Goal: Task Accomplishment & Management: Complete application form

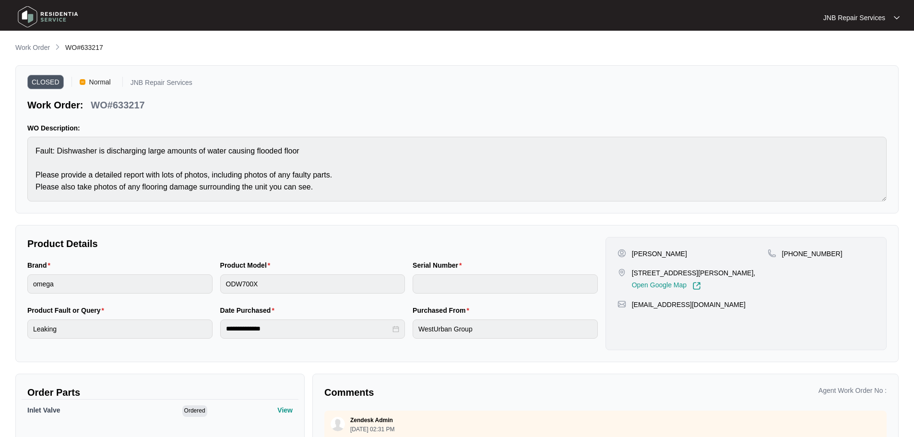
click at [36, 16] on img at bounding box center [47, 16] width 67 height 29
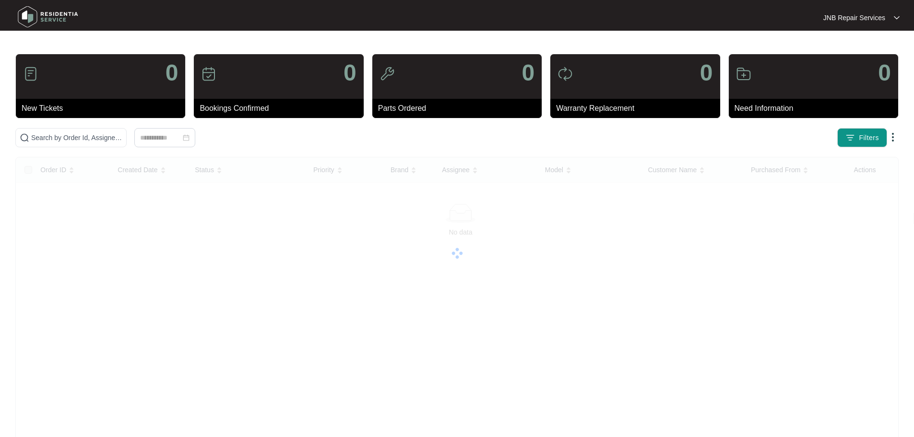
click at [36, 16] on img at bounding box center [47, 16] width 67 height 29
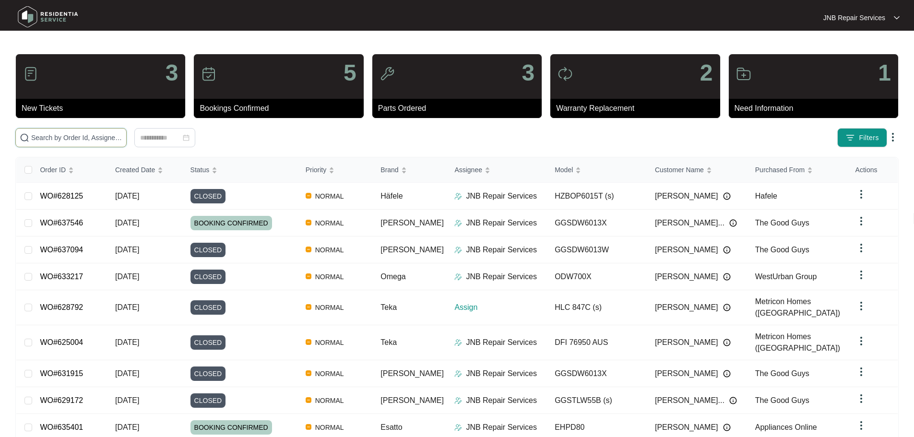
click at [122, 139] on input "text" at bounding box center [76, 137] width 91 height 11
paste input "635401"
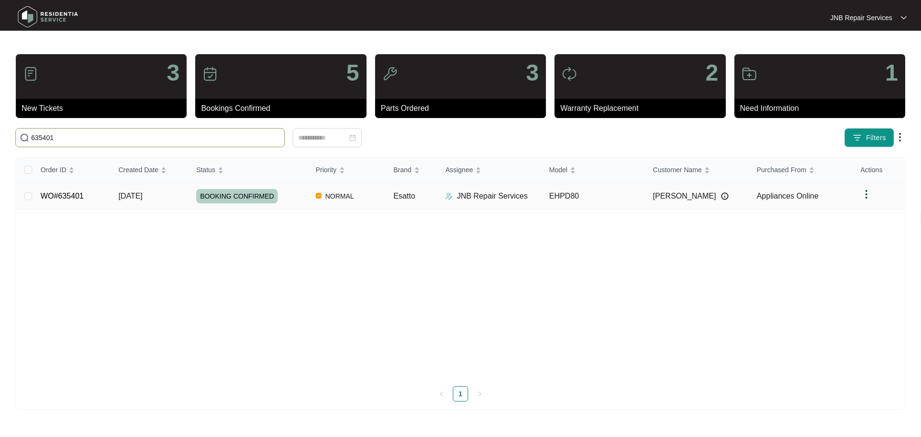
type input "635401"
click at [295, 205] on td "BOOKING CONFIRMED" at bounding box center [248, 196] width 119 height 27
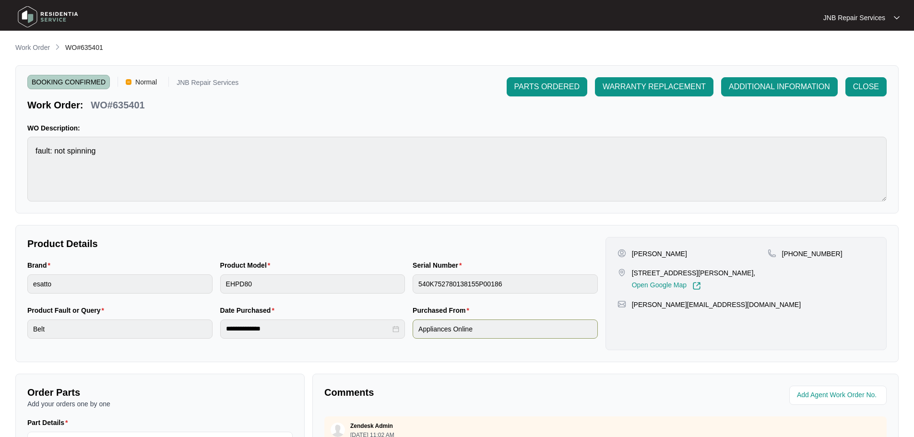
scroll to position [200, 0]
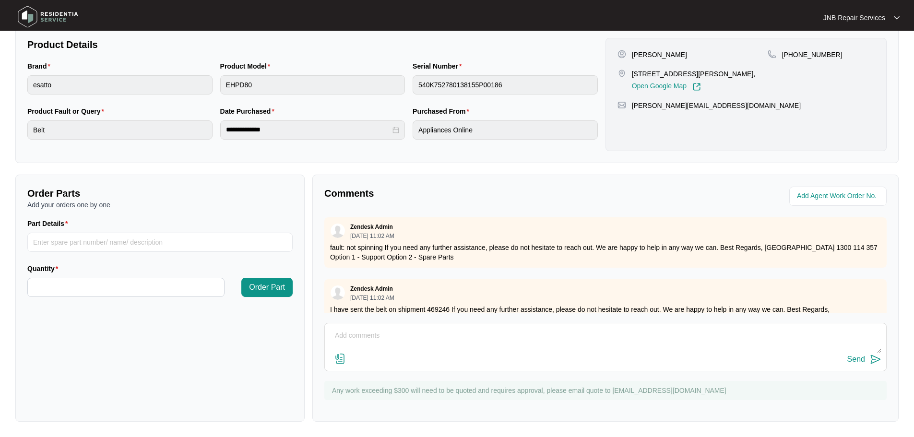
drag, startPoint x: 429, startPoint y: 337, endPoint x: 419, endPoint y: 341, distance: 11.4
click at [429, 337] on textarea at bounding box center [606, 340] width 552 height 25
paste textarea "8/9 [PERSON_NAME] complaint not spinning checked found belt ok fan blower stuck…"
type textarea "8/9 [PERSON_NAME] complaint not spinning checked found belt ok fan blower stuck…"
click at [340, 358] on img at bounding box center [340, 359] width 12 height 12
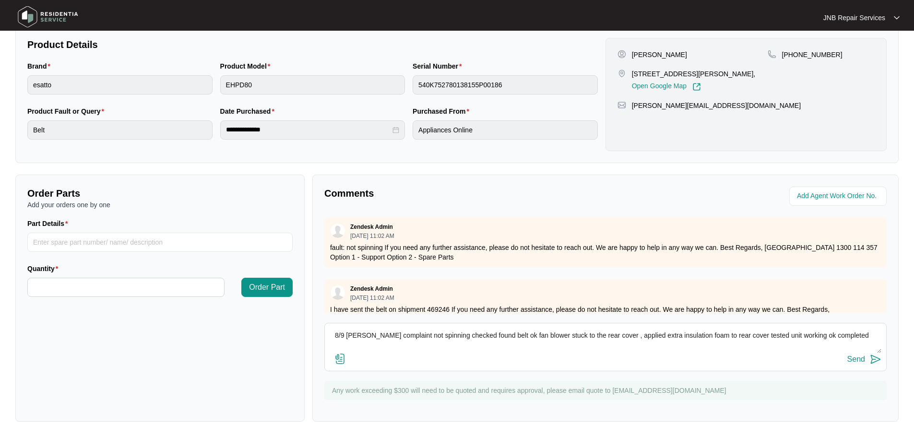
click at [0, 0] on input "file" at bounding box center [0, 0] width 0 height 0
click at [865, 361] on button "Send" at bounding box center [864, 359] width 34 height 13
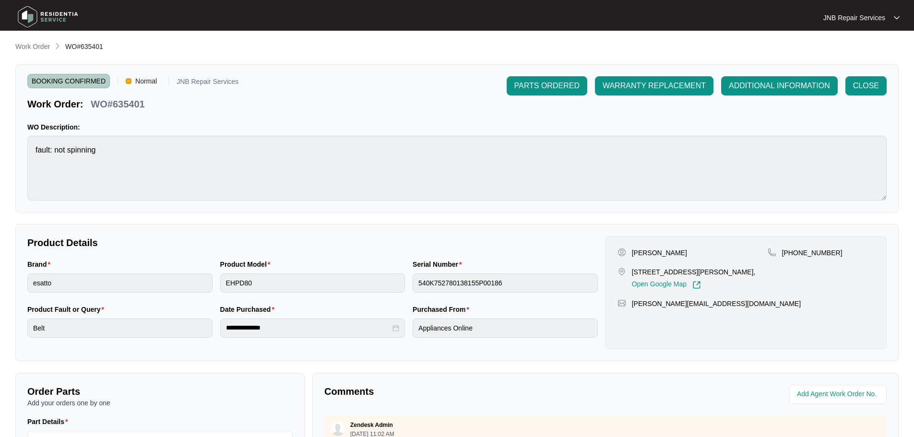
scroll to position [0, 0]
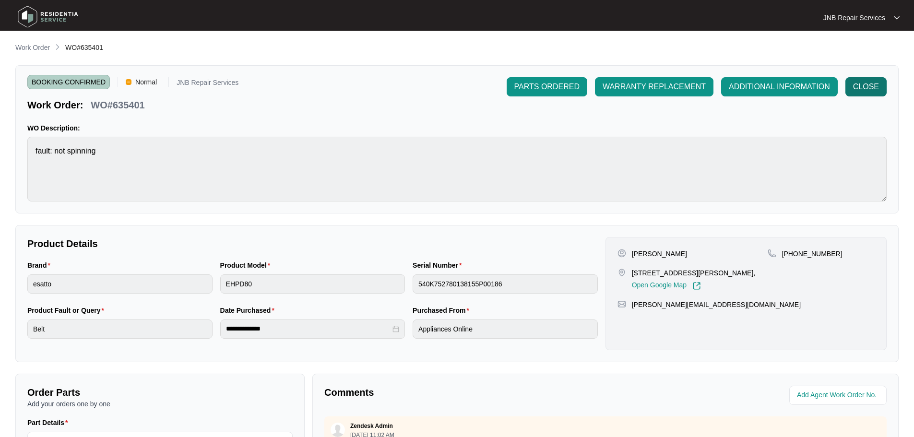
click at [864, 80] on button "CLOSE" at bounding box center [865, 86] width 41 height 19
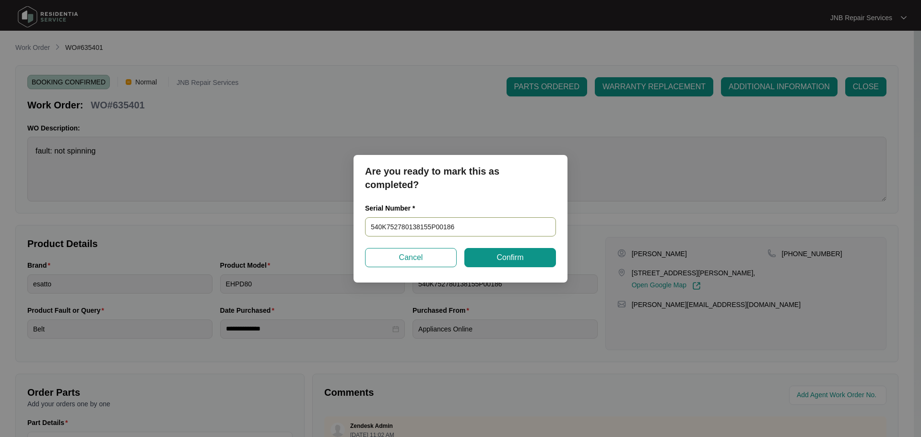
click at [417, 228] on input "540K752780138155P00186" at bounding box center [460, 226] width 191 height 19
click at [522, 256] on span "Confirm" at bounding box center [510, 258] width 27 height 12
